Goal: Information Seeking & Learning: Find specific page/section

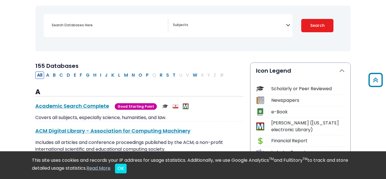
scroll to position [71, 0]
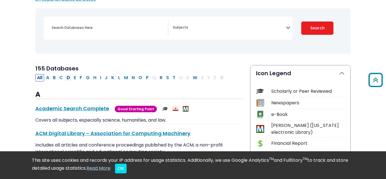
click at [67, 77] on button "D" at bounding box center [68, 77] width 7 height 7
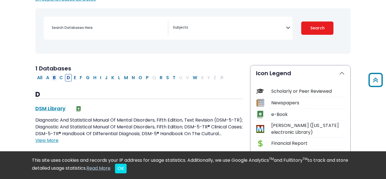
click at [56, 76] on button "B" at bounding box center [54, 77] width 6 height 7
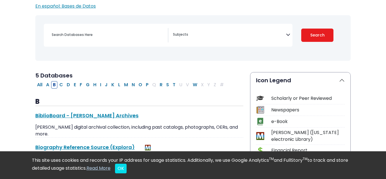
scroll to position [65, 0]
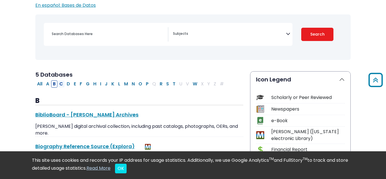
click at [63, 85] on button "C" at bounding box center [61, 83] width 7 height 7
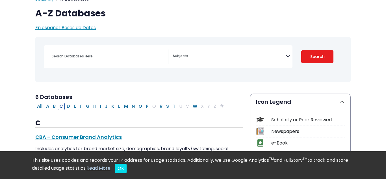
scroll to position [44, 0]
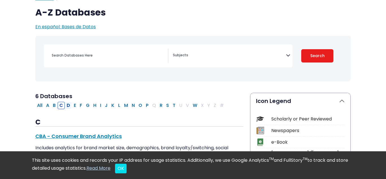
click at [69, 104] on button "D" at bounding box center [68, 105] width 7 height 7
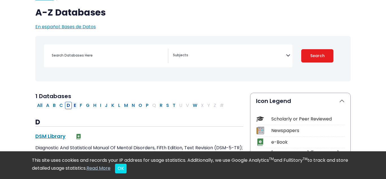
click at [75, 105] on button "E" at bounding box center [75, 105] width 6 height 7
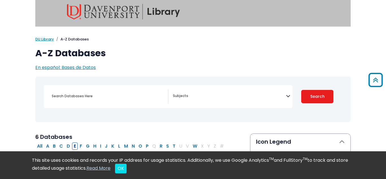
click at [75, 103] on div "Search filters" at bounding box center [107, 96] width 119 height 14
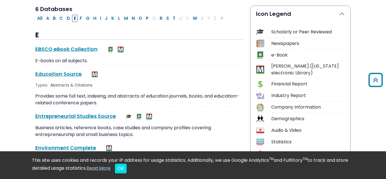
scroll to position [131, 0]
click at [80, 18] on button "F" at bounding box center [81, 17] width 6 height 7
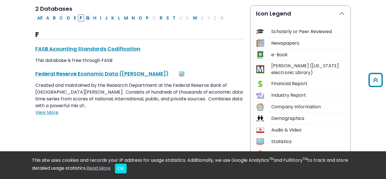
click at [86, 18] on button "G" at bounding box center [87, 17] width 7 height 7
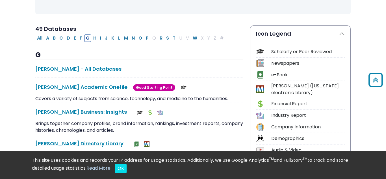
scroll to position [110, 0]
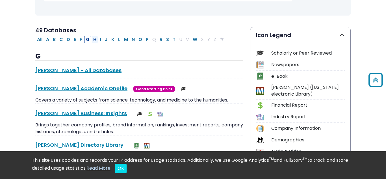
click at [97, 42] on button "H" at bounding box center [94, 39] width 6 height 7
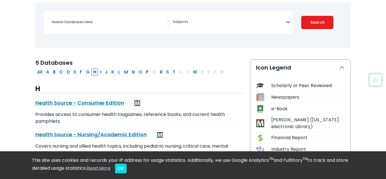
scroll to position [78, 0]
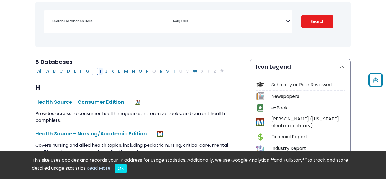
click at [103, 73] on button "I" at bounding box center [100, 70] width 5 height 7
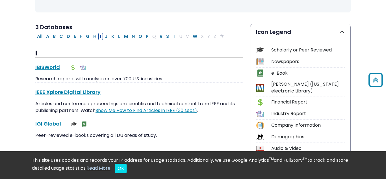
scroll to position [111, 0]
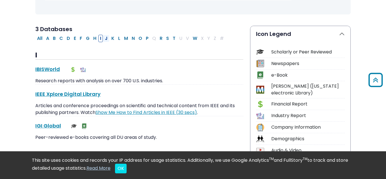
click at [107, 35] on button "J" at bounding box center [106, 38] width 6 height 7
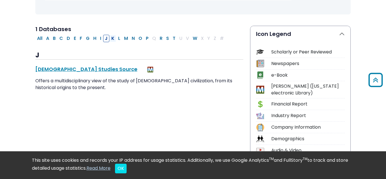
click at [116, 38] on button "K" at bounding box center [113, 38] width 6 height 7
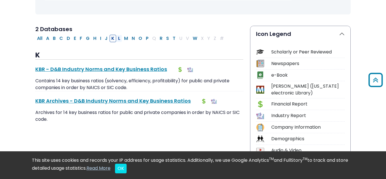
click at [120, 38] on button "L" at bounding box center [119, 38] width 6 height 7
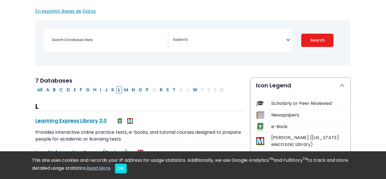
scroll to position [61, 0]
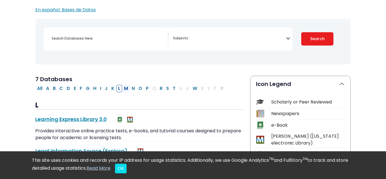
click at [127, 86] on button "M" at bounding box center [125, 88] width 7 height 7
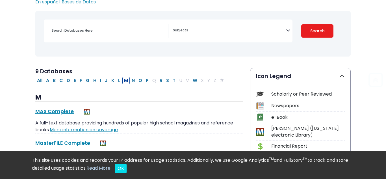
scroll to position [70, 0]
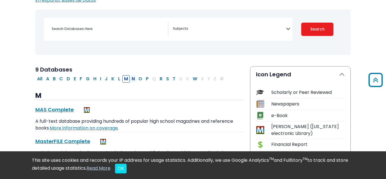
click at [134, 80] on button "N" at bounding box center [133, 78] width 6 height 7
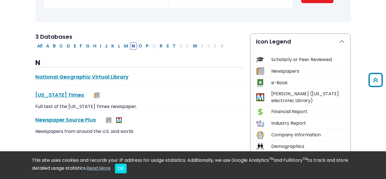
scroll to position [101, 0]
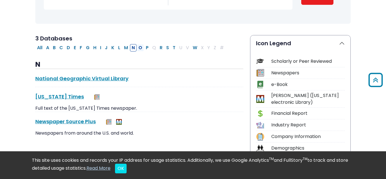
click at [142, 45] on button "O" at bounding box center [140, 47] width 7 height 7
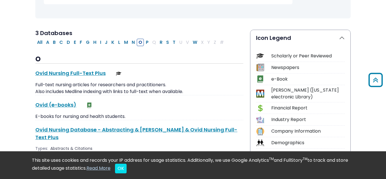
scroll to position [101, 0]
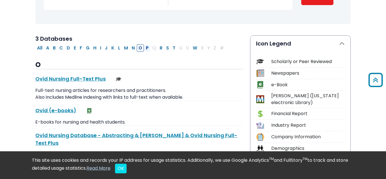
click at [148, 48] on button "P" at bounding box center [147, 47] width 6 height 7
select select "Database Subject Filter"
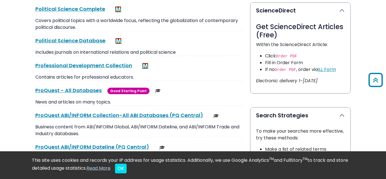
scroll to position [305, 0]
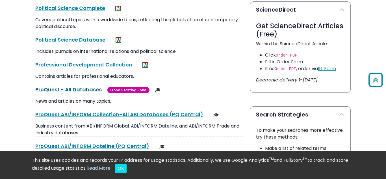
click at [79, 88] on link "ProQuest - All Databases This link opens in a new window" at bounding box center [68, 89] width 66 height 7
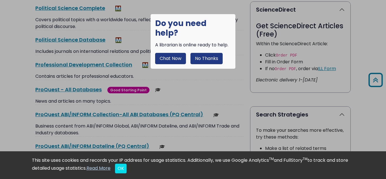
click at [212, 53] on button "No Thanks" at bounding box center [206, 58] width 32 height 11
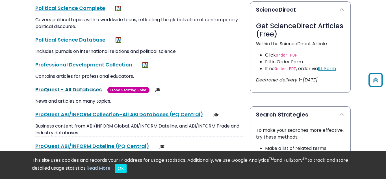
click at [84, 89] on link "ProQuest - All Databases This link opens in a new window" at bounding box center [68, 89] width 66 height 7
